Goal: Understand process/instructions: Learn how to perform a task or action

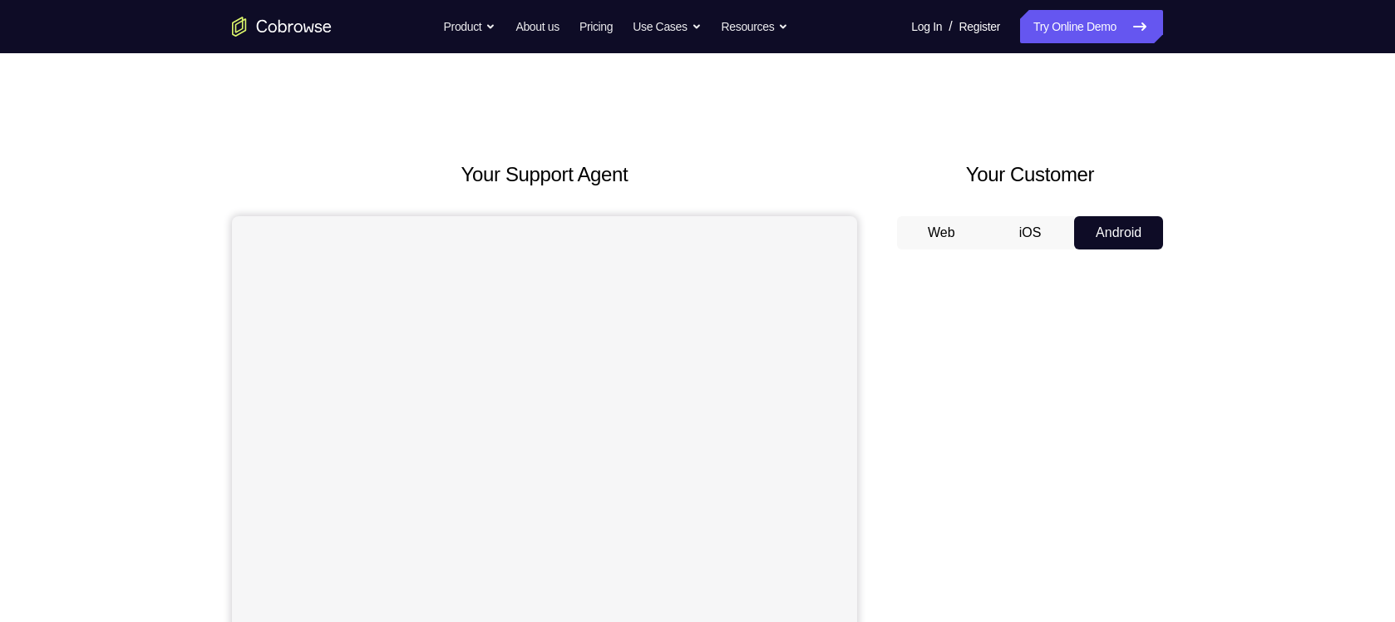
scroll to position [150, 0]
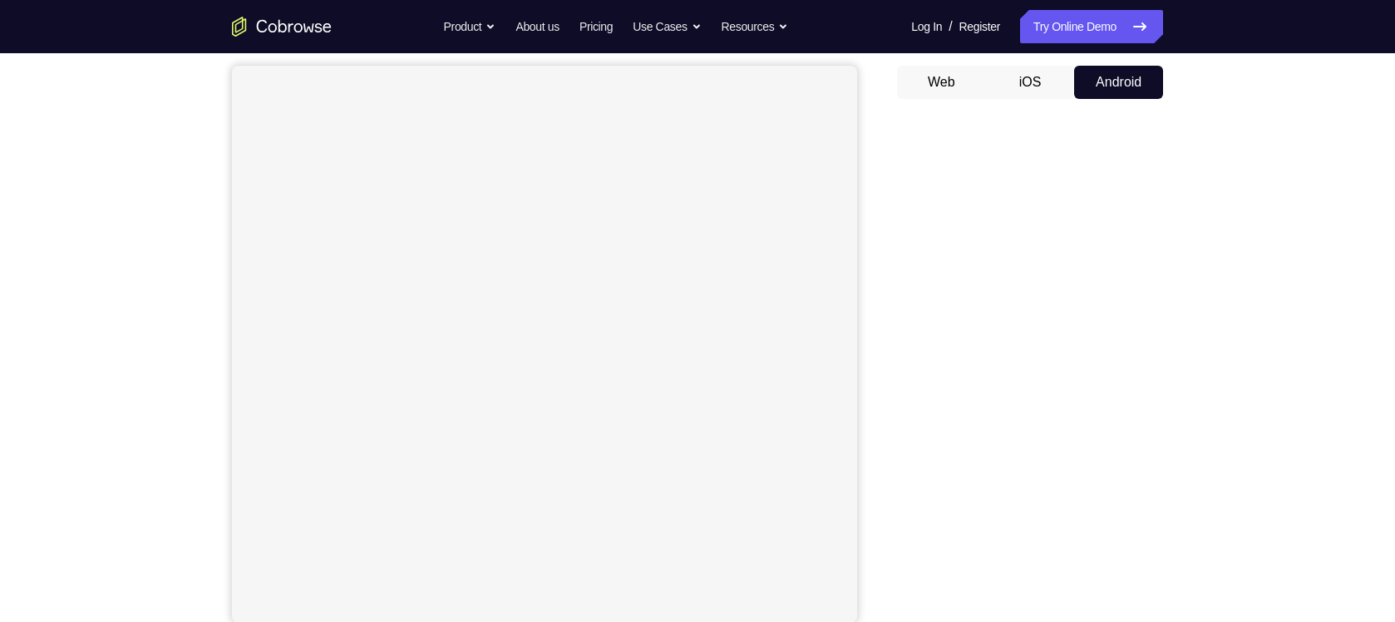
click at [1025, 83] on button "iOS" at bounding box center [1030, 82] width 89 height 33
click at [1125, 80] on button "Android" at bounding box center [1118, 82] width 89 height 33
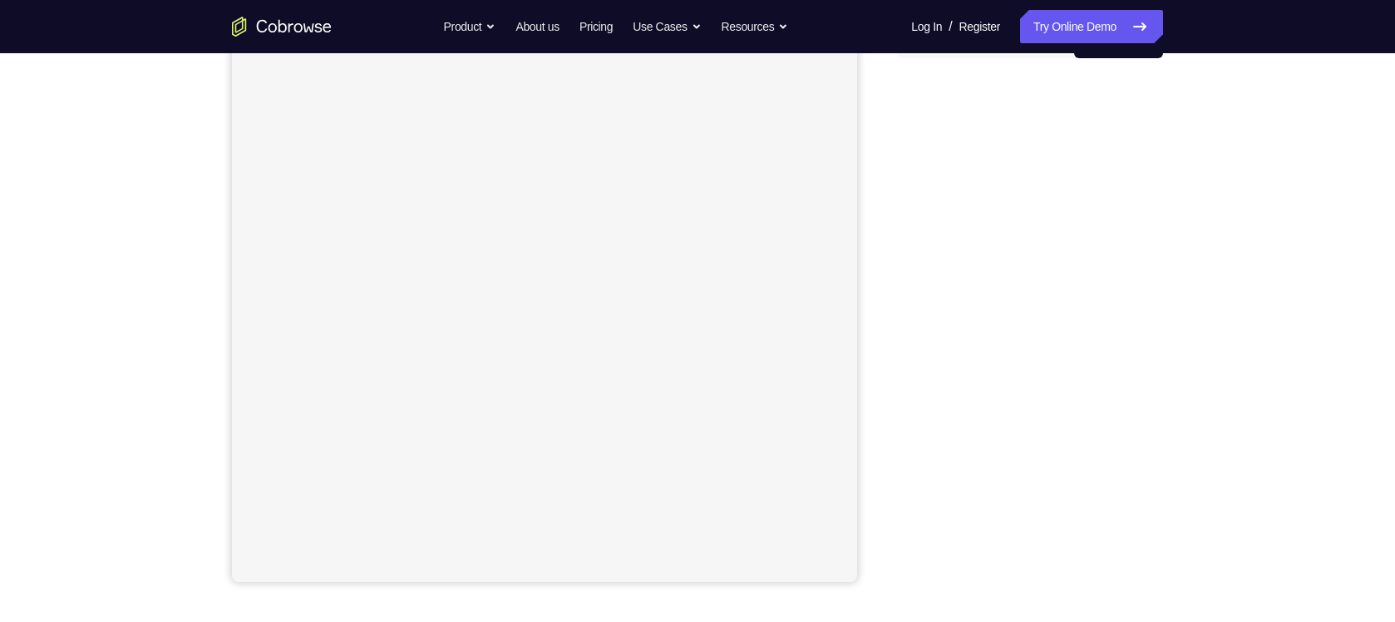
scroll to position [137, 0]
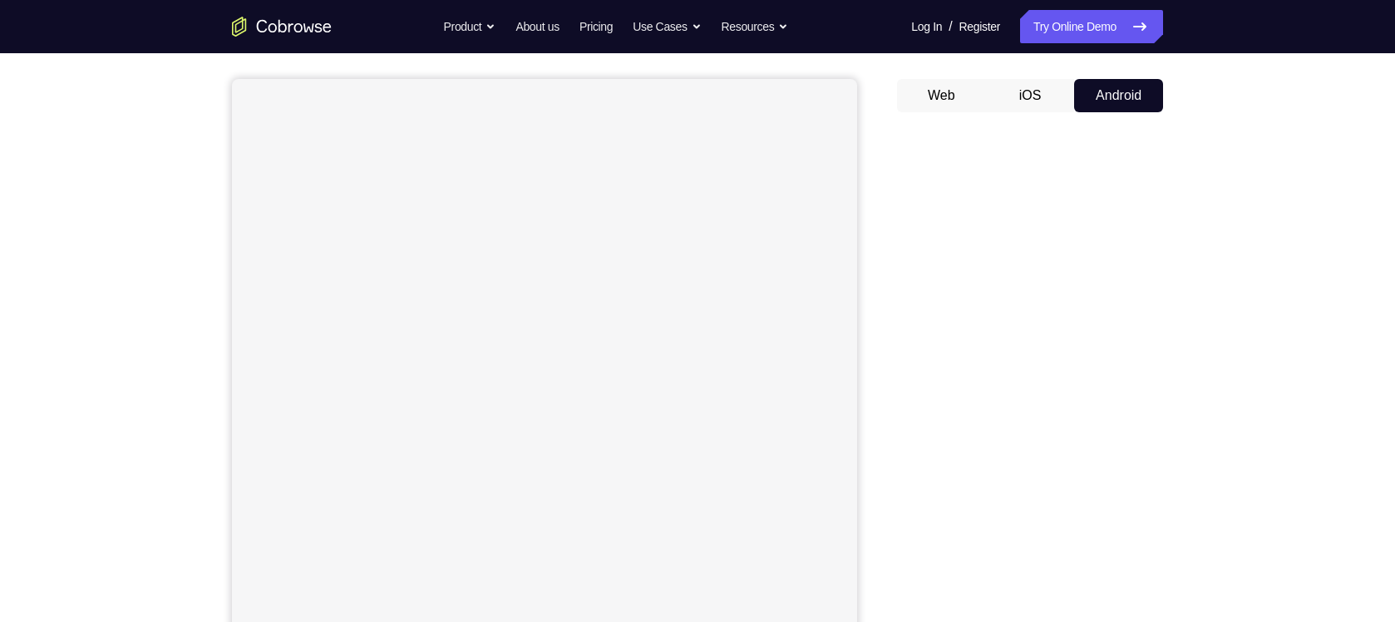
drag, startPoint x: 1152, startPoint y: 485, endPoint x: 1149, endPoint y: 383, distance: 102.3
click at [1149, 383] on div at bounding box center [1030, 381] width 266 height 511
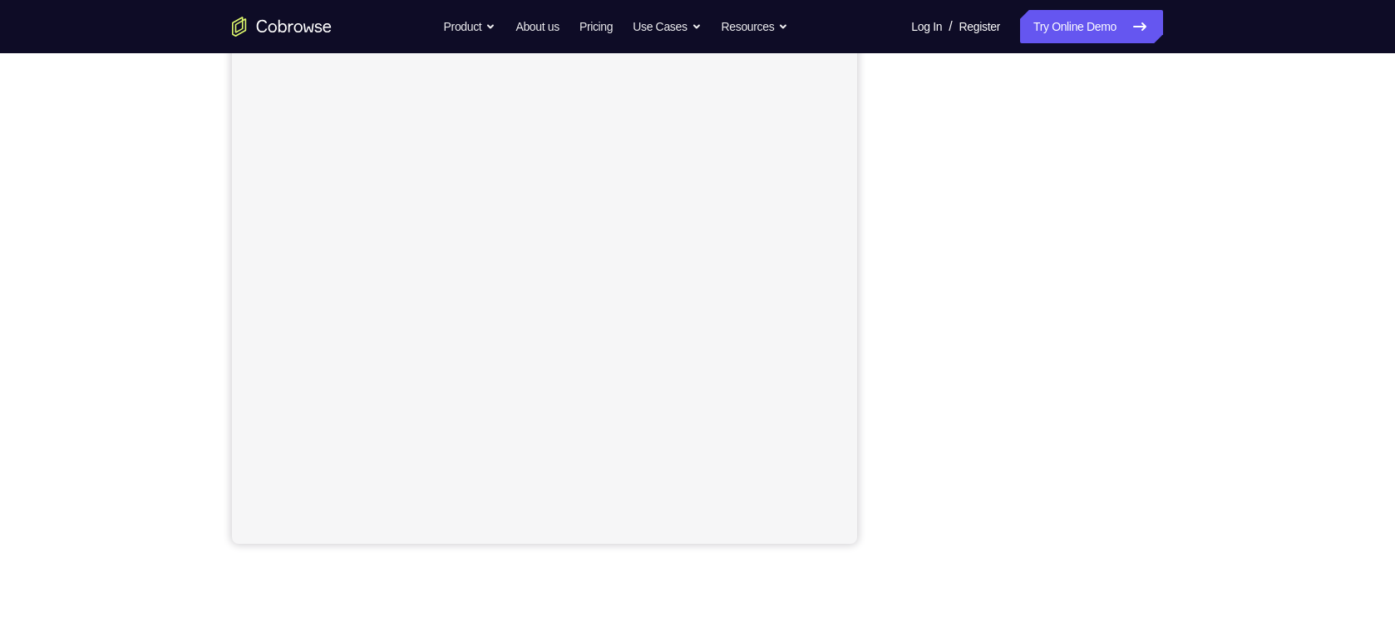
scroll to position [230, 0]
drag, startPoint x: 879, startPoint y: 74, endPoint x: 1265, endPoint y: 158, distance: 394.7
click at [1265, 158] on div "Your Support Agent Your Customer Web iOS Android Next Steps We’d be happy to gi…" at bounding box center [697, 371] width 1395 height 1096
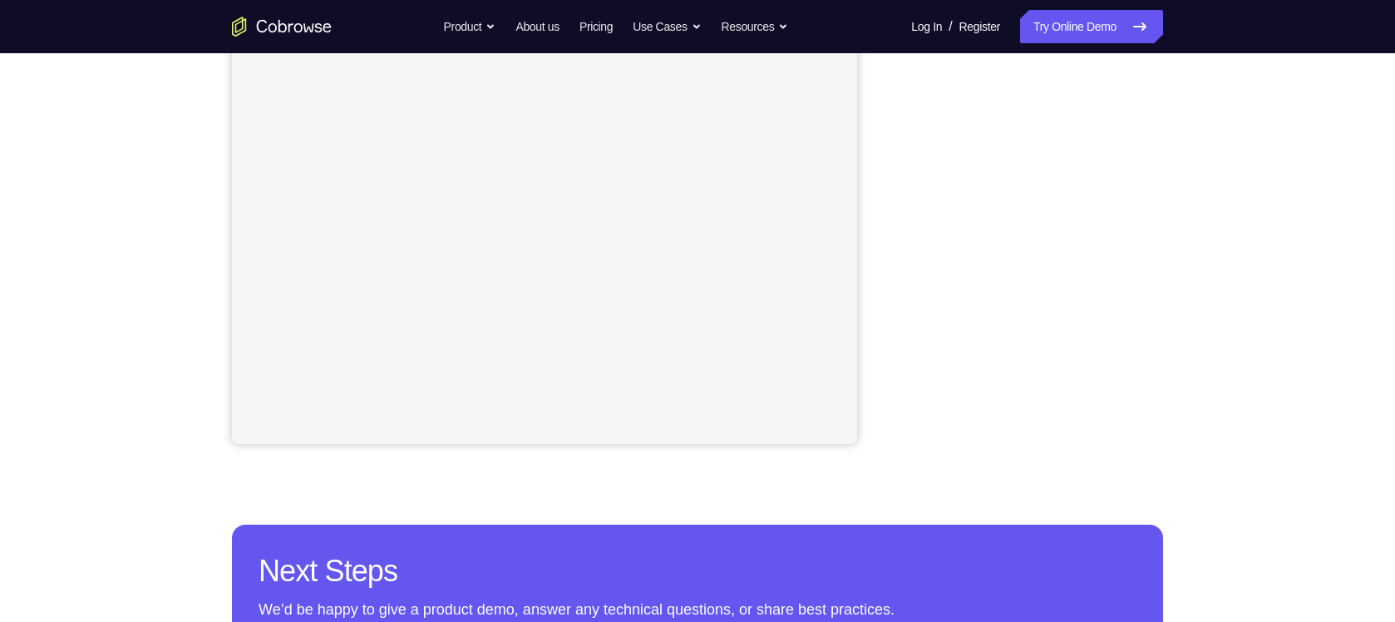
scroll to position [238, 0]
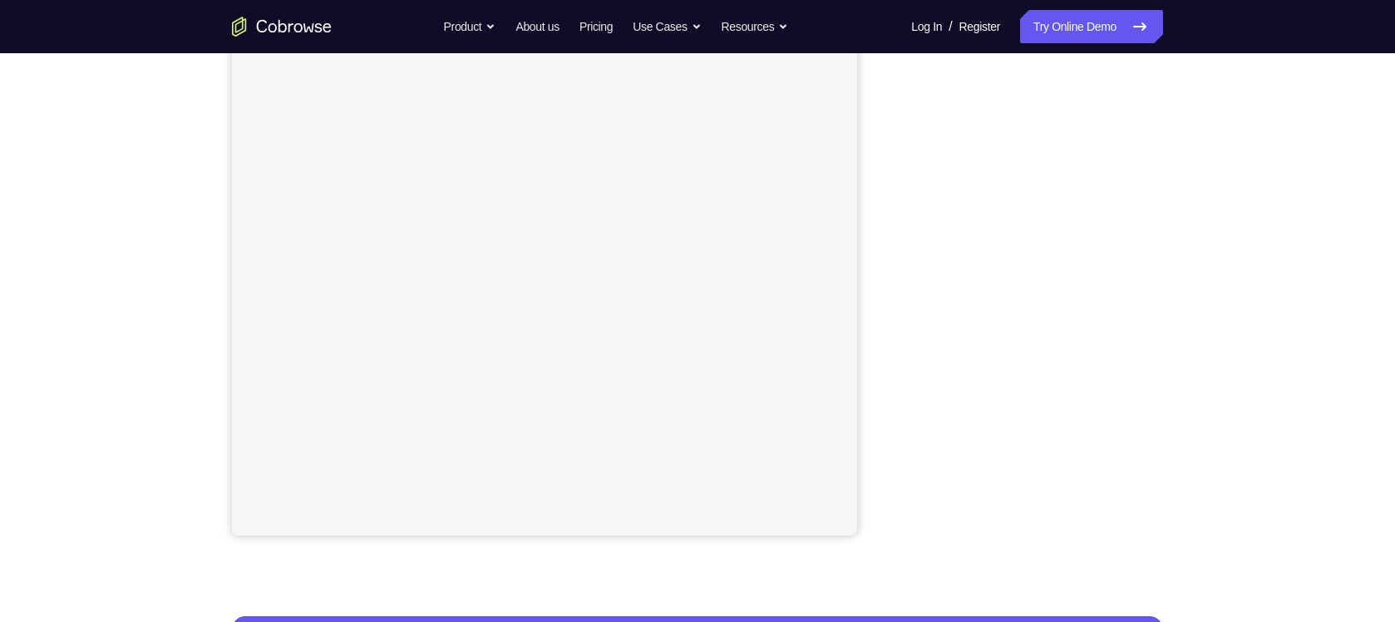
drag, startPoint x: 1191, startPoint y: 333, endPoint x: 869, endPoint y: 314, distance: 323.1
click at [869, 314] on div "Your Support Agent Your Customer Web iOS Android" at bounding box center [697, 229] width 931 height 614
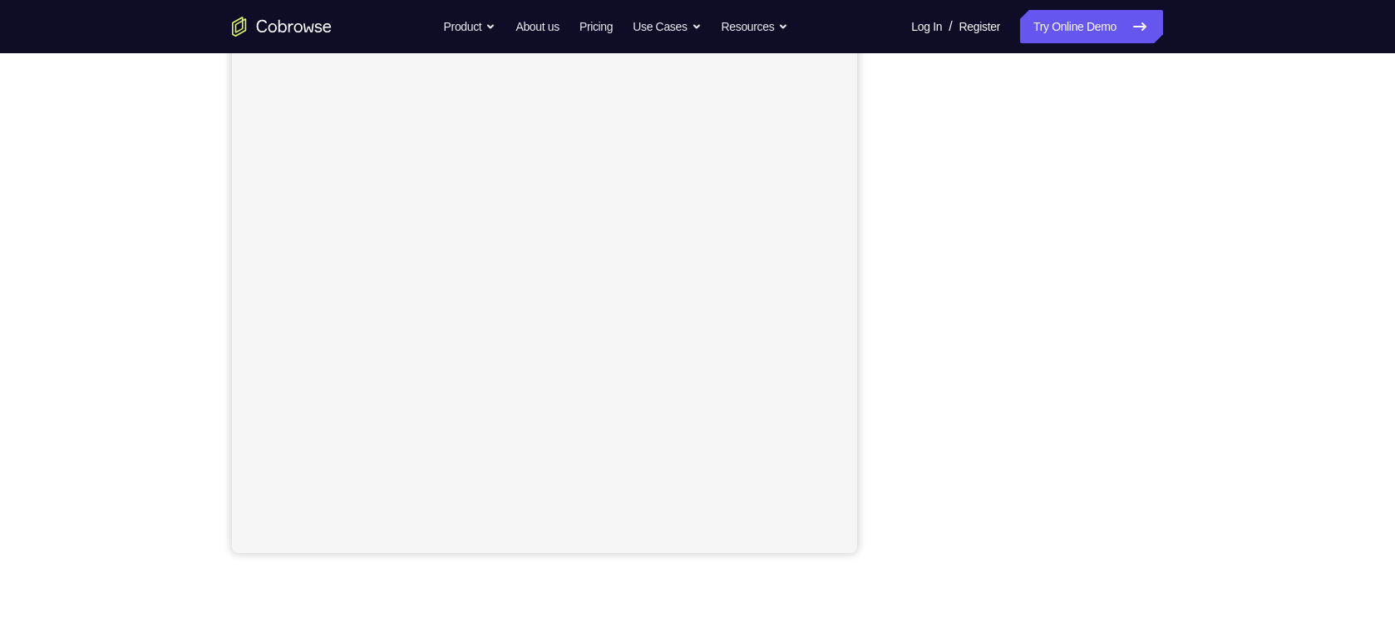
scroll to position [219, 0]
click at [1222, 312] on div "Your Support Agent Your Customer Web iOS Android Next Steps We’d be happy to gi…" at bounding box center [697, 383] width 1064 height 1096
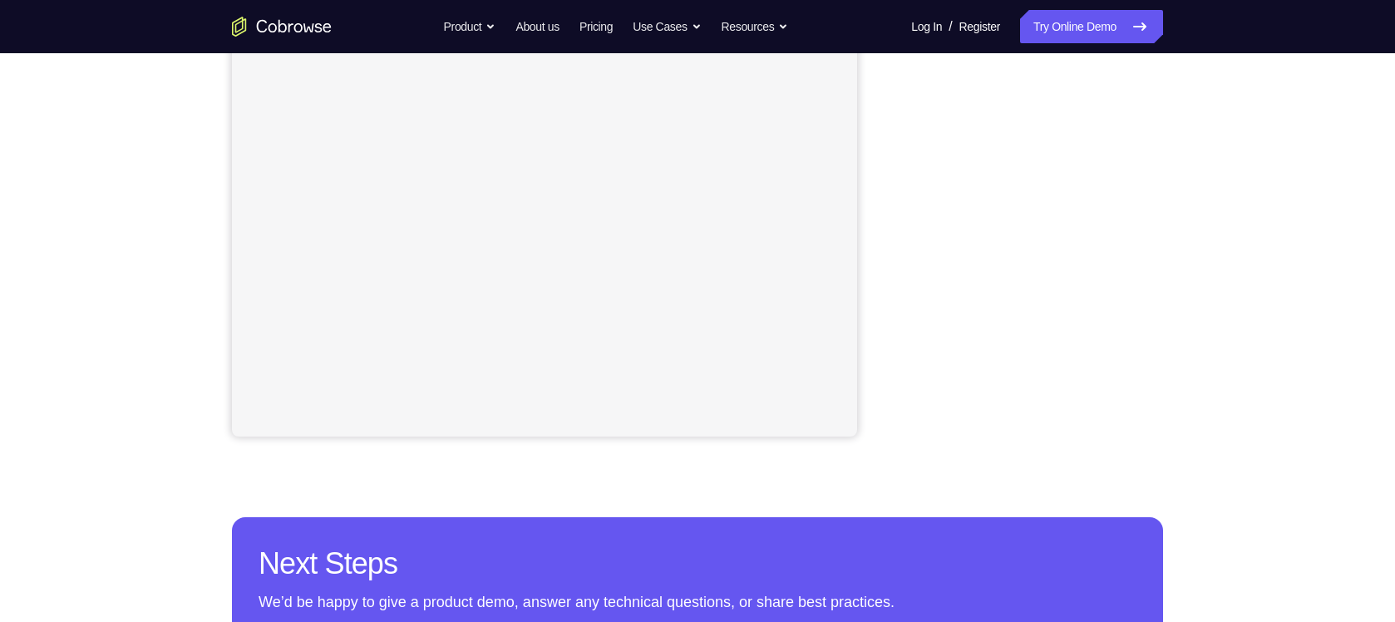
scroll to position [264, 0]
